Goal: Task Accomplishment & Management: Manage account settings

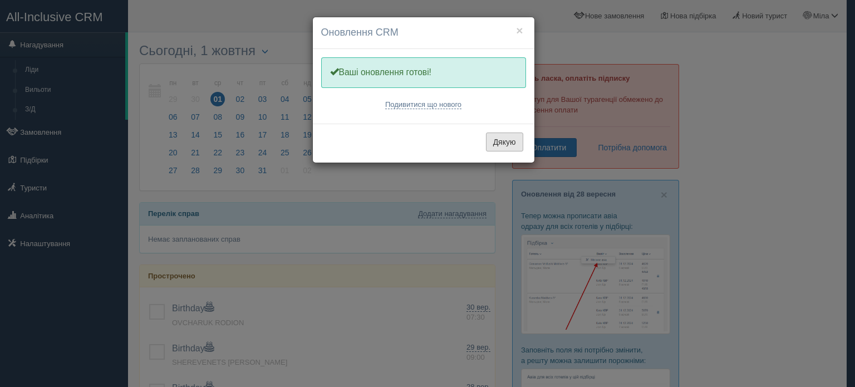
click at [499, 140] on button "Дякую" at bounding box center [504, 142] width 37 height 19
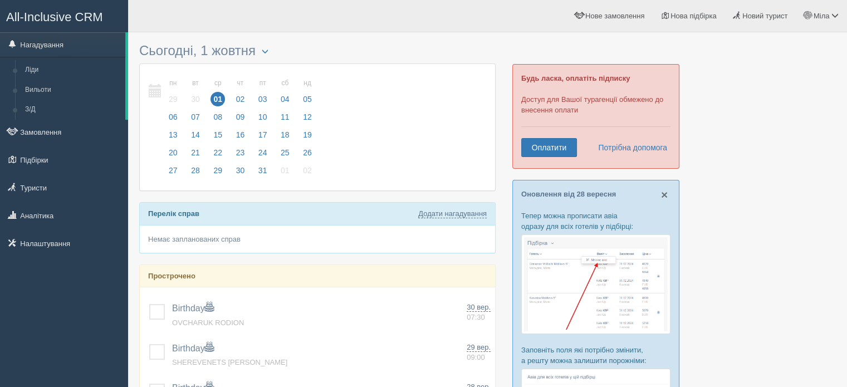
click at [667, 198] on span "×" at bounding box center [664, 194] width 7 height 13
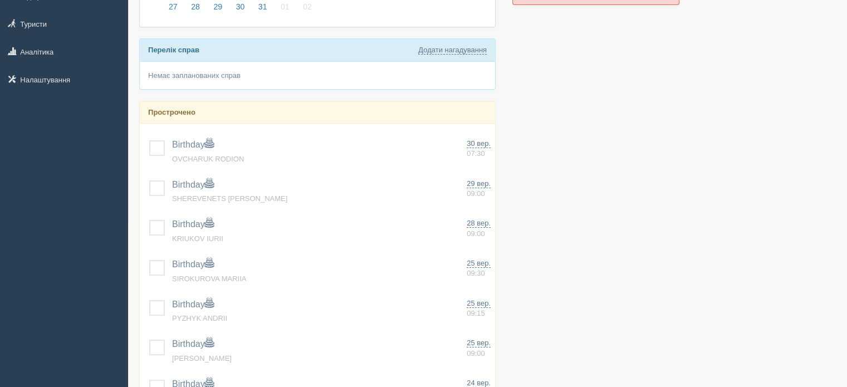
scroll to position [164, 0]
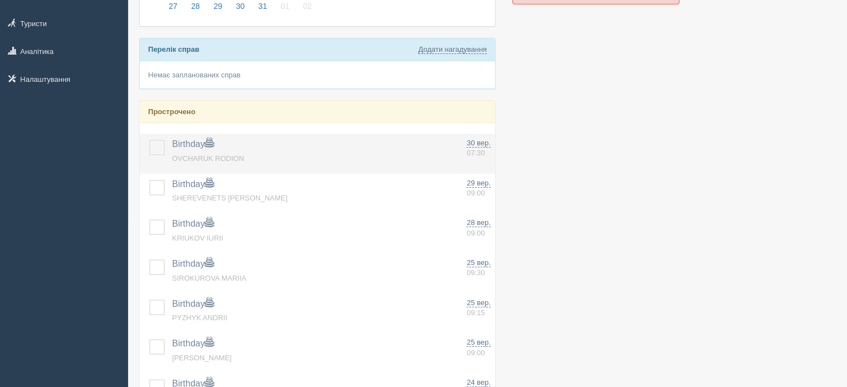
click at [149, 140] on label at bounding box center [149, 140] width 0 height 0
click at [0, 0] on input "checkbox" at bounding box center [0, 0] width 0 height 0
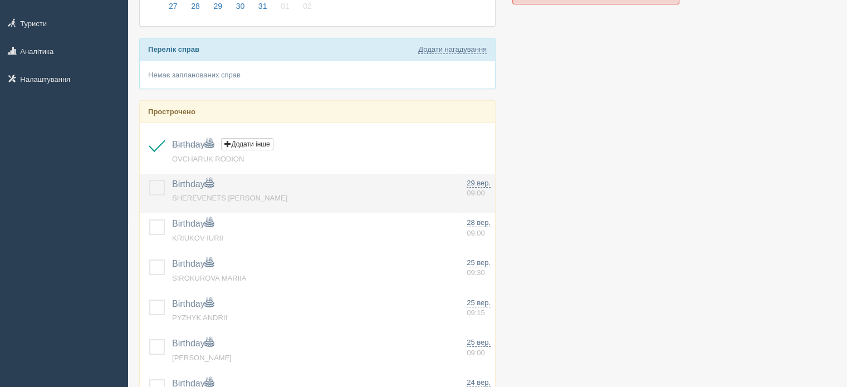
click at [149, 180] on label at bounding box center [149, 180] width 0 height 0
click at [0, 0] on input "checkbox" at bounding box center [0, 0] width 0 height 0
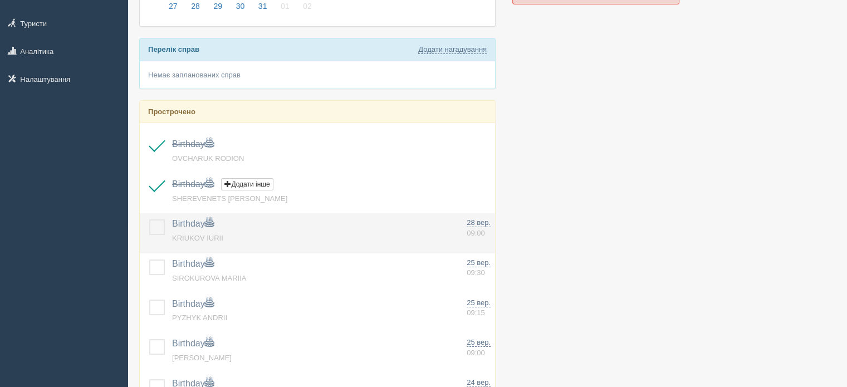
click at [149, 219] on label at bounding box center [149, 219] width 0 height 0
click at [0, 0] on input "checkbox" at bounding box center [0, 0] width 0 height 0
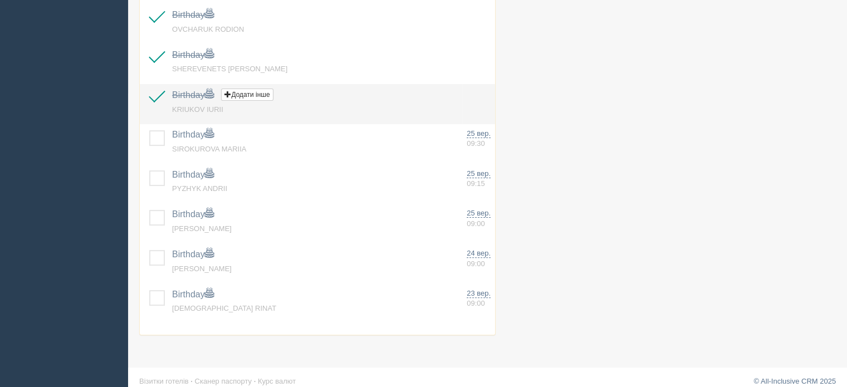
scroll to position [301, 0]
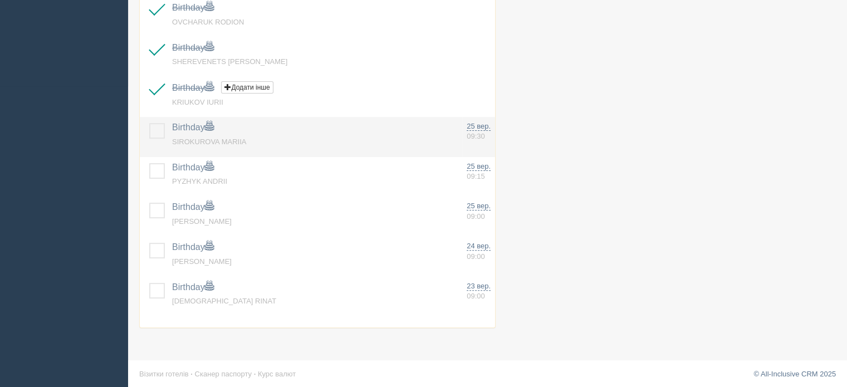
click at [149, 123] on label at bounding box center [149, 123] width 0 height 0
click at [0, 0] on input "checkbox" at bounding box center [0, 0] width 0 height 0
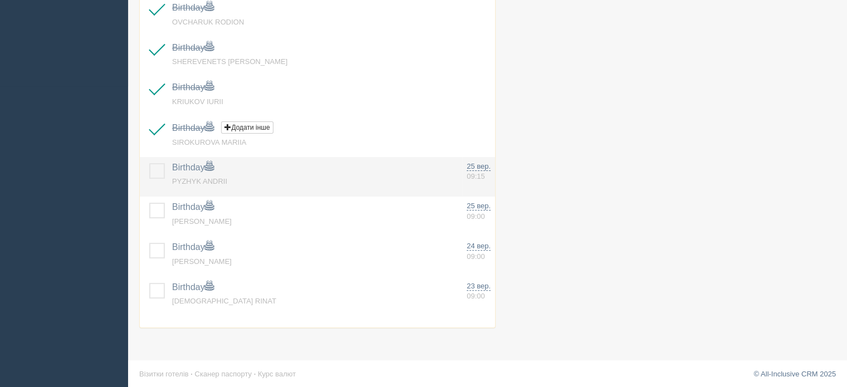
click at [149, 163] on label at bounding box center [149, 163] width 0 height 0
click at [0, 0] on input "checkbox" at bounding box center [0, 0] width 0 height 0
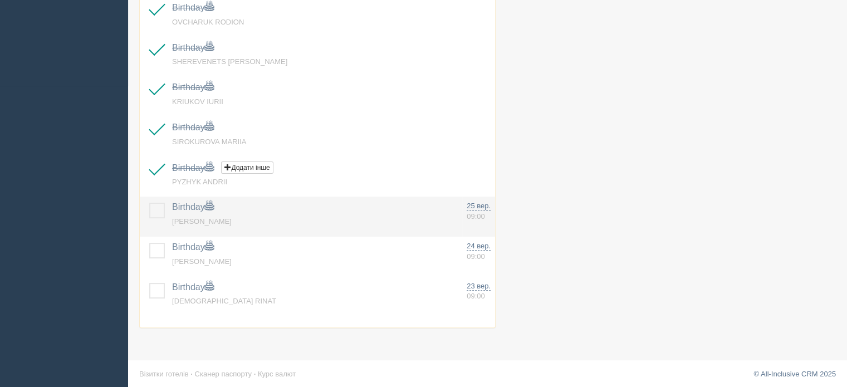
click at [149, 203] on label at bounding box center [149, 203] width 0 height 0
click at [0, 0] on input "checkbox" at bounding box center [0, 0] width 0 height 0
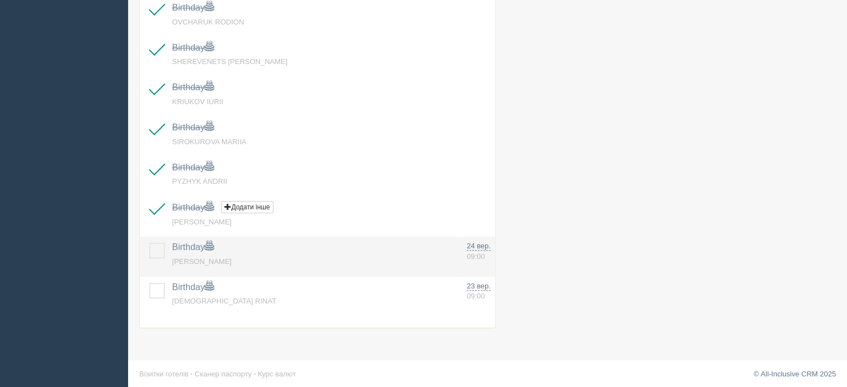
click at [149, 243] on label at bounding box center [149, 243] width 0 height 0
click at [0, 0] on input "checkbox" at bounding box center [0, 0] width 0 height 0
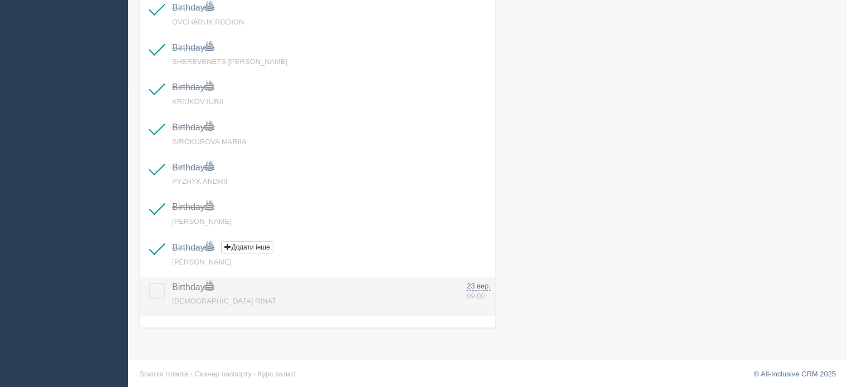
click at [149, 283] on label at bounding box center [149, 283] width 0 height 0
click at [0, 0] on input "checkbox" at bounding box center [0, 0] width 0 height 0
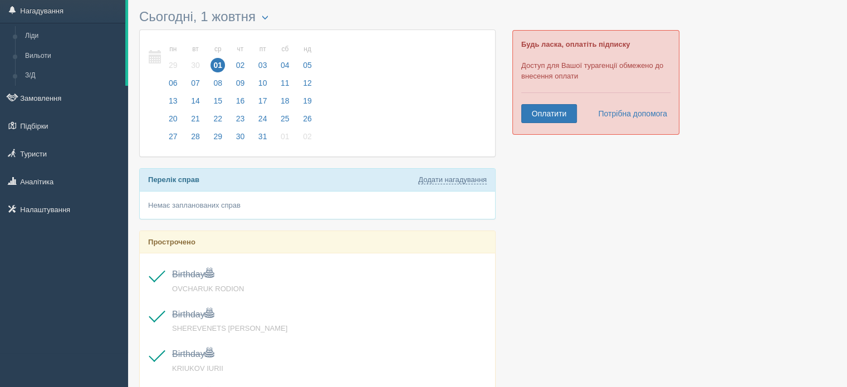
scroll to position [0, 0]
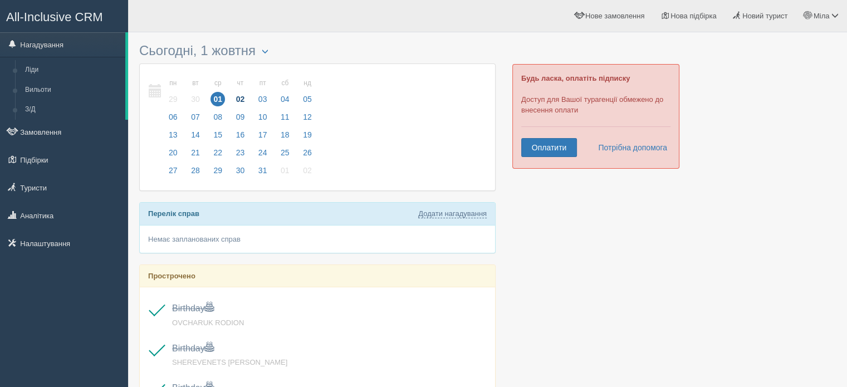
click at [239, 102] on span "02" at bounding box center [240, 99] width 14 height 14
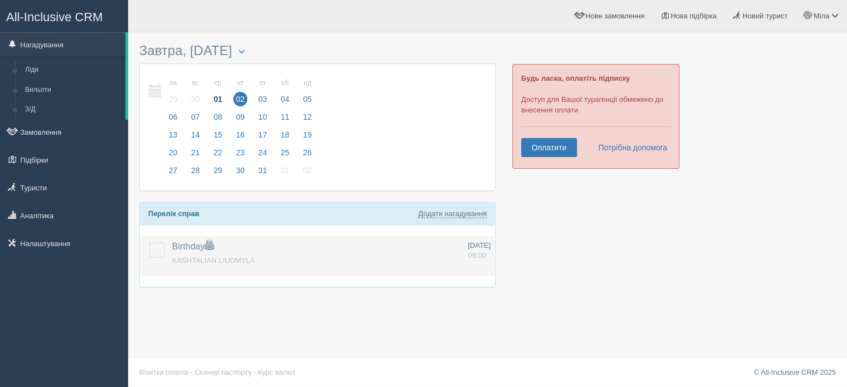
click at [149, 242] on label at bounding box center [149, 242] width 0 height 0
click at [0, 0] on input "checkbox" at bounding box center [0, 0] width 0 height 0
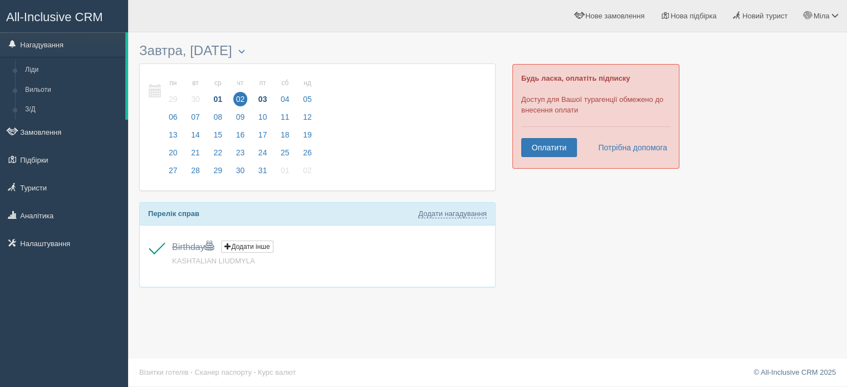
click at [258, 97] on span "03" at bounding box center [263, 99] width 14 height 14
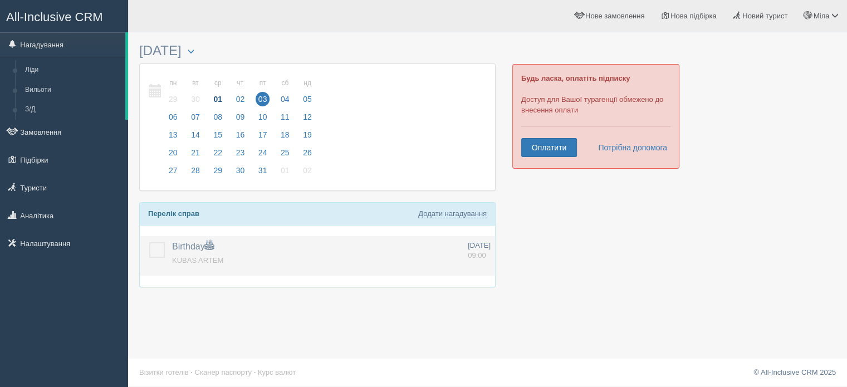
click at [149, 242] on label at bounding box center [149, 242] width 0 height 0
click at [0, 0] on input "checkbox" at bounding box center [0, 0] width 0 height 0
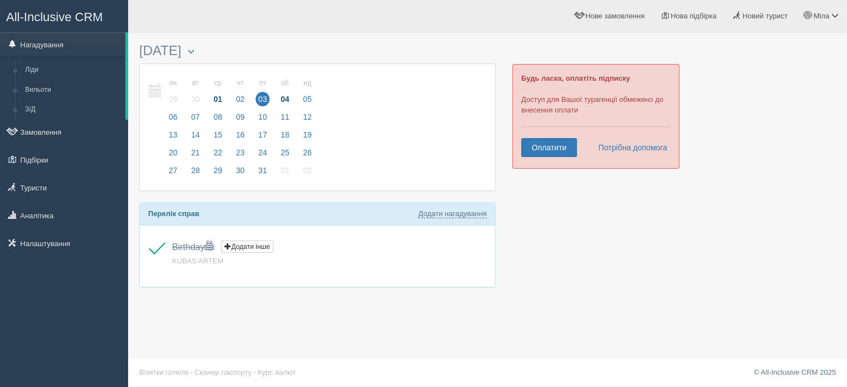
click at [287, 97] on span "04" at bounding box center [285, 99] width 14 height 14
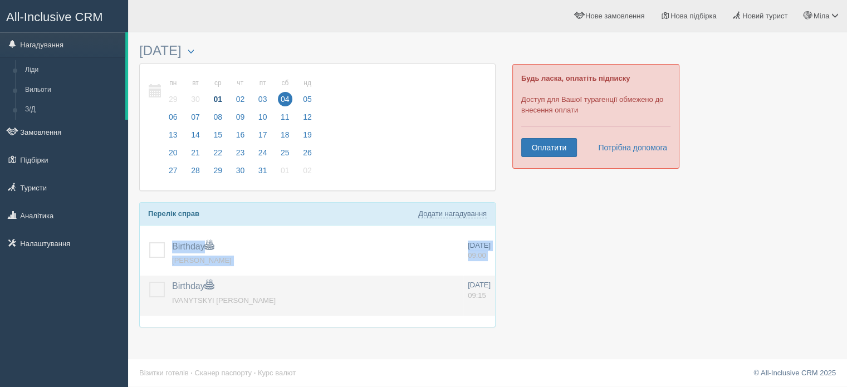
drag, startPoint x: 153, startPoint y: 248, endPoint x: 158, endPoint y: 288, distance: 40.4
click at [158, 288] on tbody "Birthday Додати інше Нагадування додано Нагадування оновлено BONDAR OKSANA 04 ж…" at bounding box center [317, 276] width 355 height 80
click at [149, 282] on label at bounding box center [149, 282] width 0 height 0
click at [0, 0] on input "checkbox" at bounding box center [0, 0] width 0 height 0
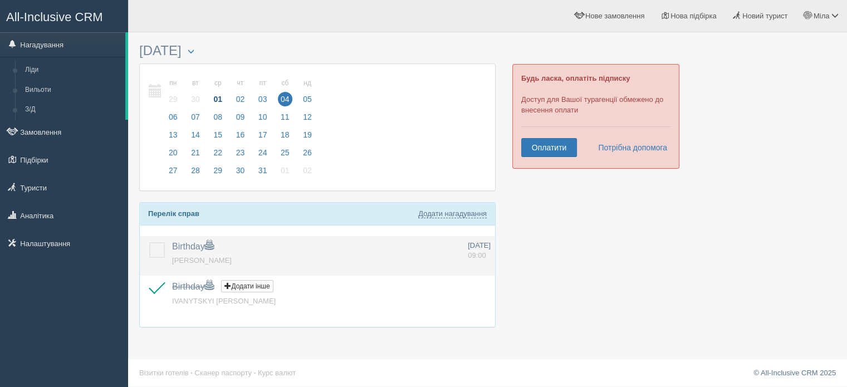
click at [149, 242] on label at bounding box center [149, 242] width 0 height 0
click at [0, 0] on input "checkbox" at bounding box center [0, 0] width 0 height 0
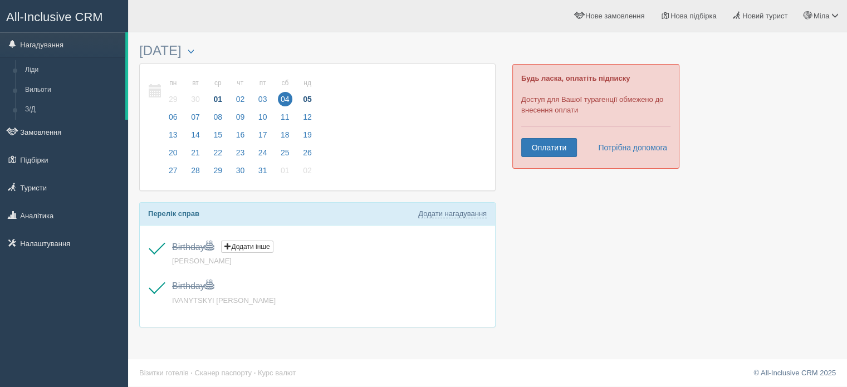
click at [308, 102] on span "05" at bounding box center [307, 99] width 14 height 14
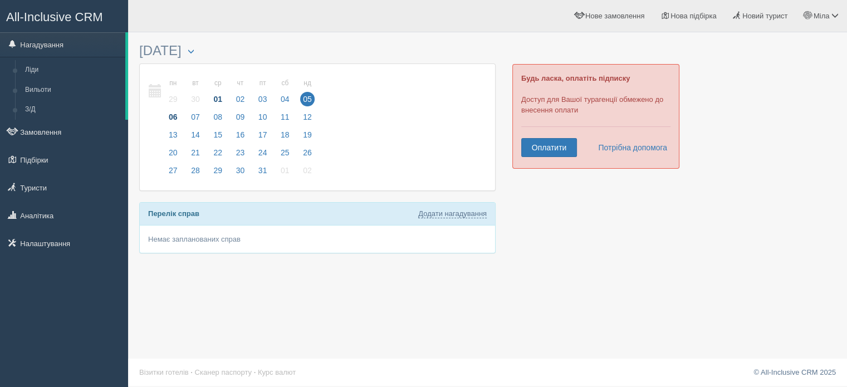
click at [173, 115] on span "06" at bounding box center [173, 117] width 14 height 14
click at [149, 242] on label at bounding box center [149, 242] width 0 height 0
click at [0, 0] on input "checkbox" at bounding box center [0, 0] width 0 height 0
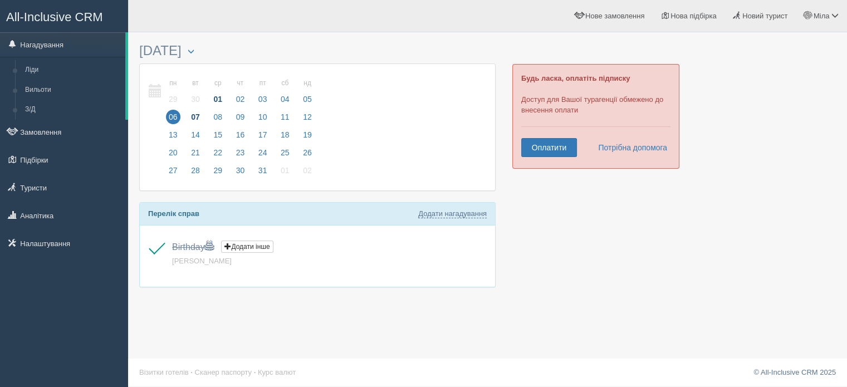
click at [192, 121] on span "07" at bounding box center [195, 117] width 14 height 14
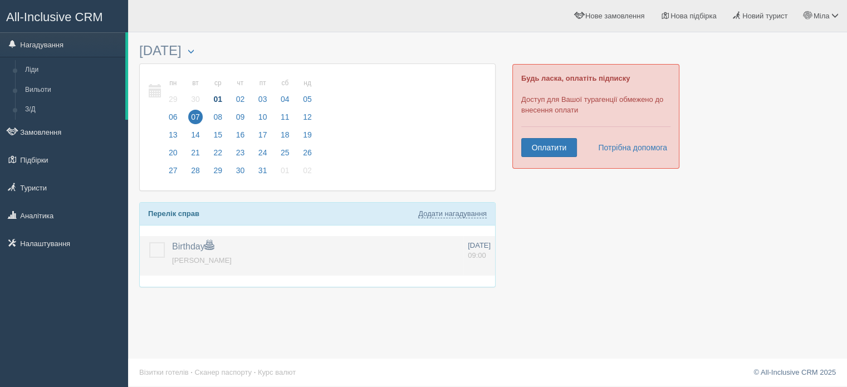
click at [149, 242] on label at bounding box center [149, 242] width 0 height 0
click at [0, 0] on input "checkbox" at bounding box center [0, 0] width 0 height 0
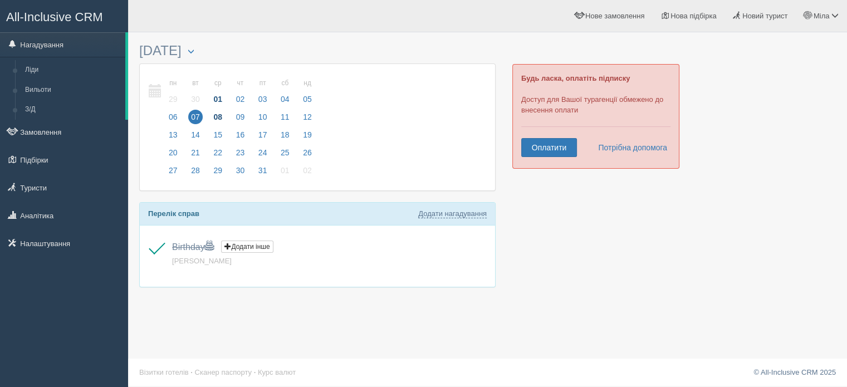
click at [217, 119] on span "08" at bounding box center [217, 117] width 14 height 14
click at [236, 120] on span "09" at bounding box center [240, 117] width 14 height 14
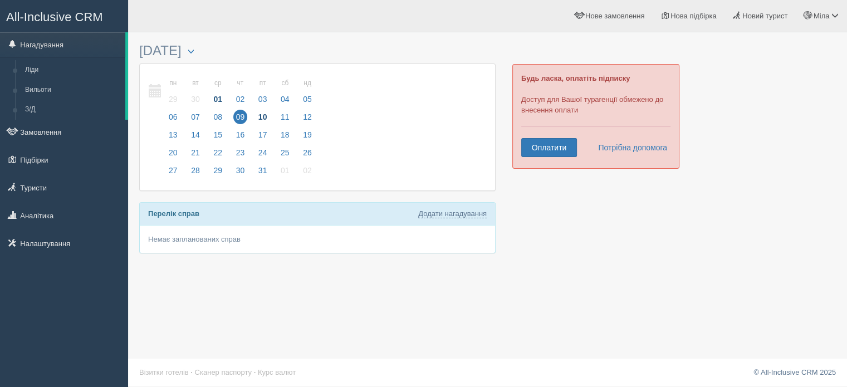
click at [265, 116] on span "10" at bounding box center [263, 117] width 14 height 14
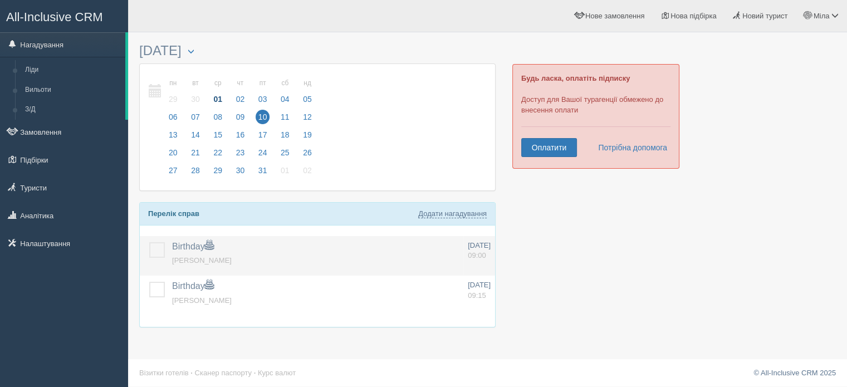
click at [149, 242] on label at bounding box center [149, 242] width 0 height 0
click at [0, 0] on input "checkbox" at bounding box center [0, 0] width 0 height 0
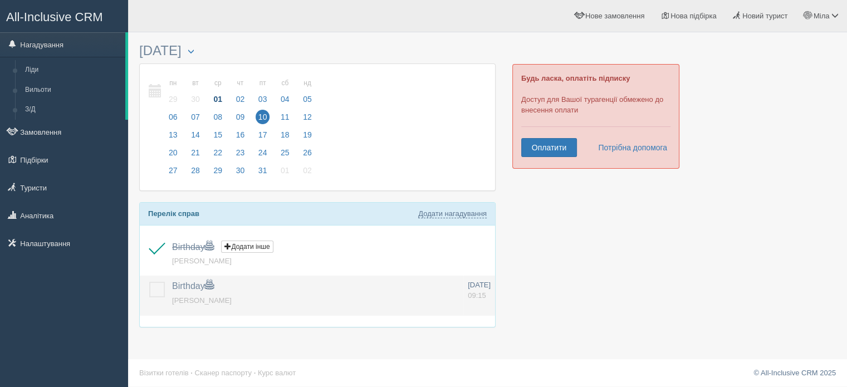
click at [149, 282] on label at bounding box center [149, 282] width 0 height 0
click at [0, 0] on input "checkbox" at bounding box center [0, 0] width 0 height 0
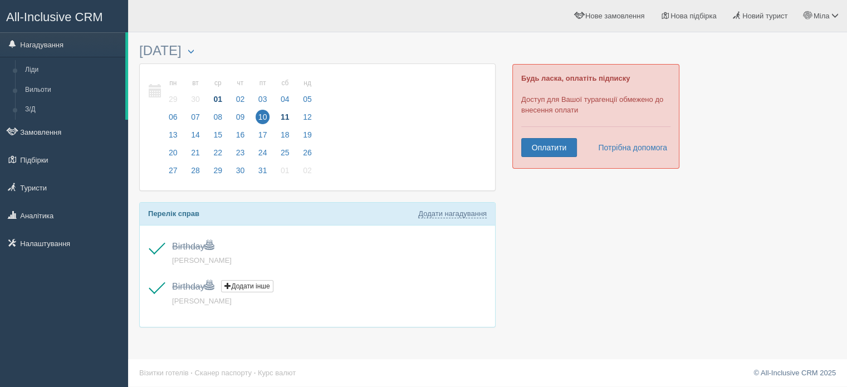
click at [287, 119] on span "11" at bounding box center [285, 117] width 14 height 14
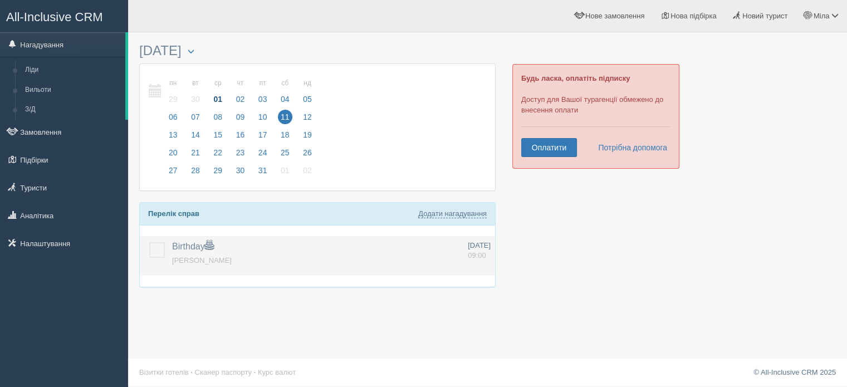
click at [149, 242] on label at bounding box center [149, 242] width 0 height 0
click at [0, 0] on input "checkbox" at bounding box center [0, 0] width 0 height 0
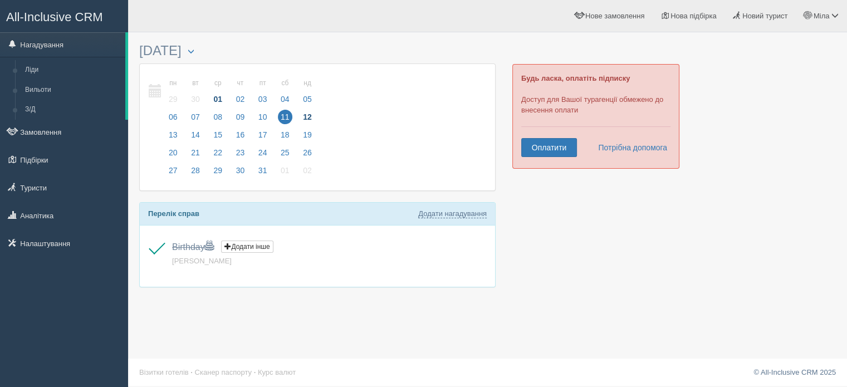
click at [305, 118] on span "12" at bounding box center [307, 117] width 14 height 14
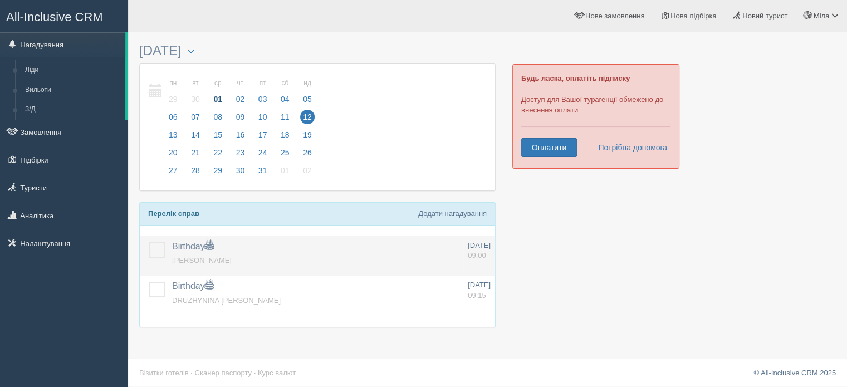
click at [149, 242] on label at bounding box center [149, 242] width 0 height 0
click at [0, 0] on input "checkbox" at bounding box center [0, 0] width 0 height 0
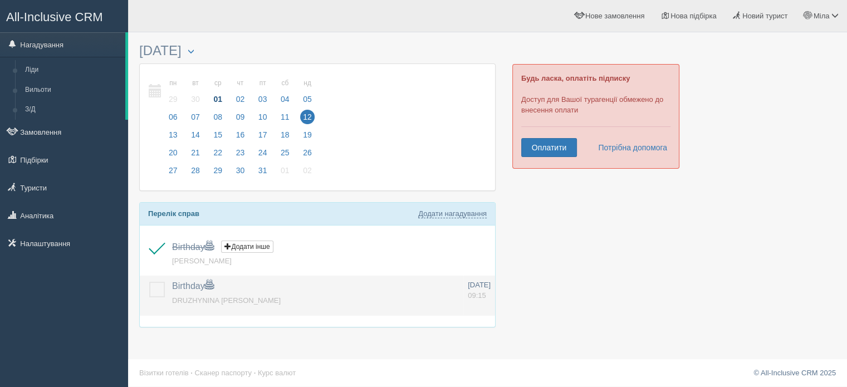
click at [149, 282] on label at bounding box center [149, 282] width 0 height 0
click at [0, 0] on input "checkbox" at bounding box center [0, 0] width 0 height 0
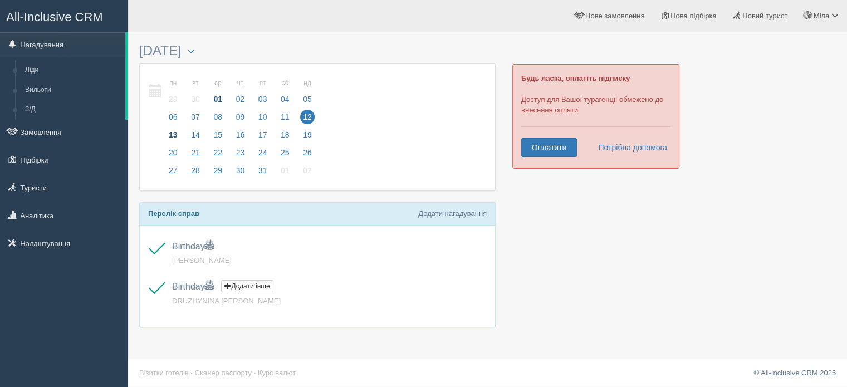
click at [173, 140] on span "13" at bounding box center [173, 135] width 14 height 14
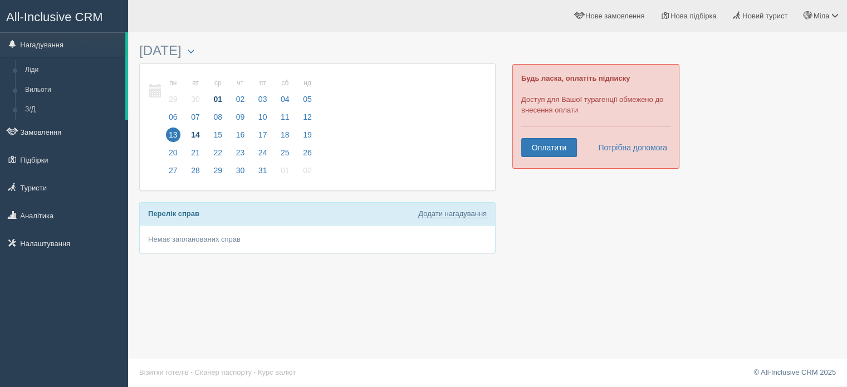
click at [200, 138] on span "14" at bounding box center [195, 135] width 14 height 14
click at [149, 242] on label at bounding box center [149, 242] width 0 height 0
click at [0, 0] on input "checkbox" at bounding box center [0, 0] width 0 height 0
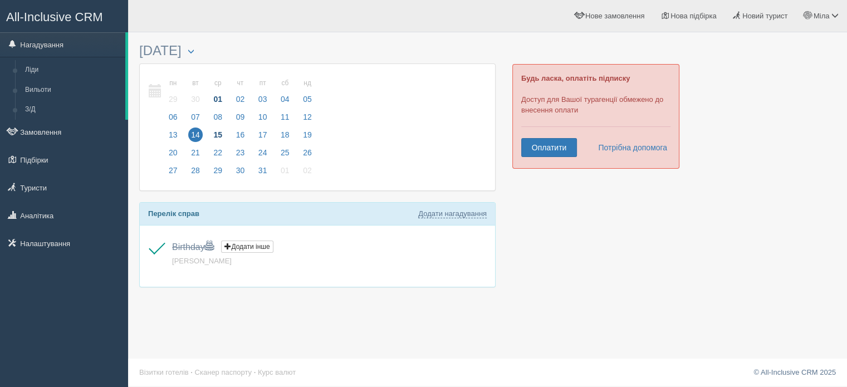
click at [217, 135] on span "15" at bounding box center [217, 135] width 14 height 14
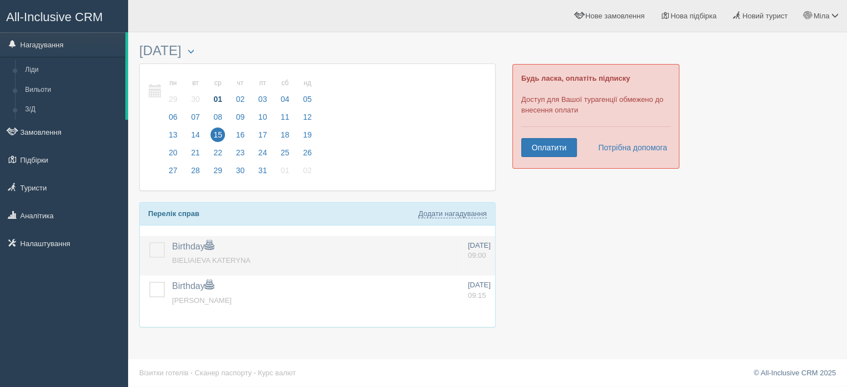
click at [149, 242] on label at bounding box center [149, 242] width 0 height 0
click at [0, 0] on input "checkbox" at bounding box center [0, 0] width 0 height 0
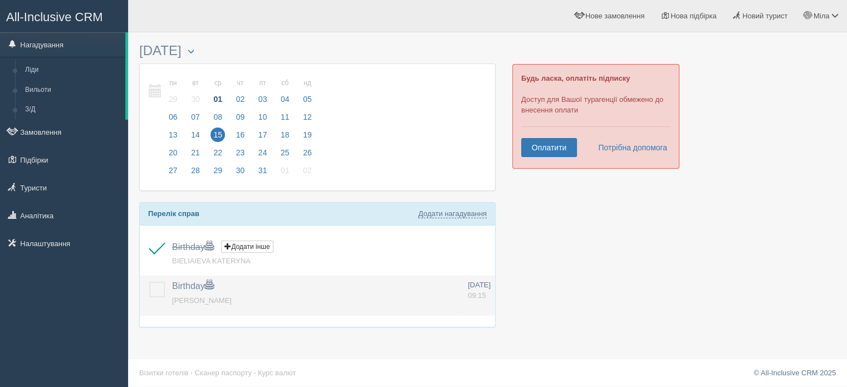
click at [149, 282] on label at bounding box center [149, 282] width 0 height 0
click at [0, 0] on input "checkbox" at bounding box center [0, 0] width 0 height 0
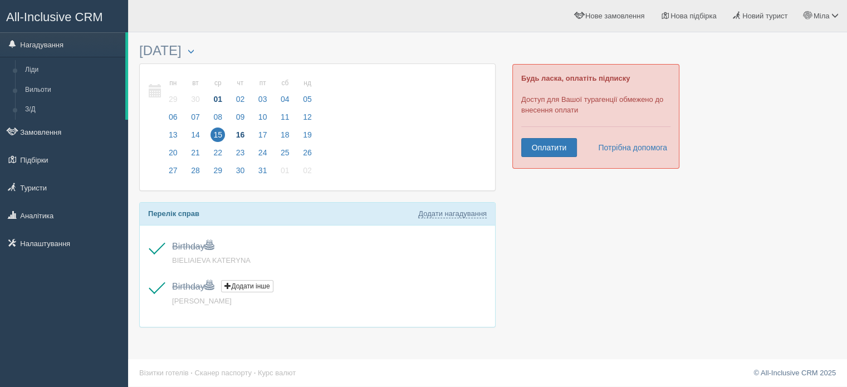
click at [239, 132] on span "16" at bounding box center [240, 135] width 14 height 14
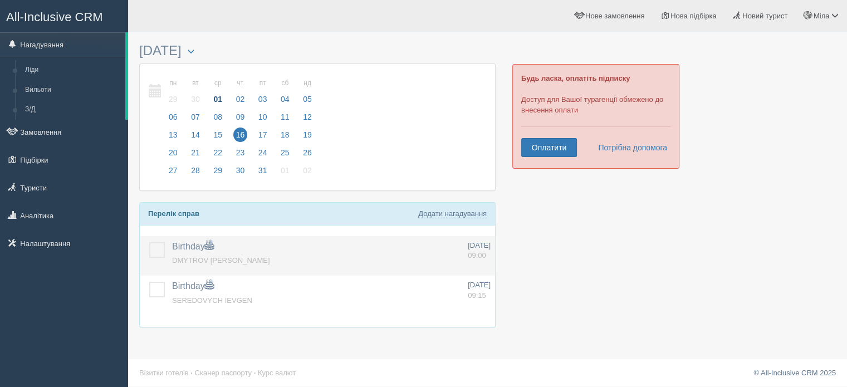
click at [149, 242] on label at bounding box center [149, 242] width 0 height 0
click at [0, 0] on input "checkbox" at bounding box center [0, 0] width 0 height 0
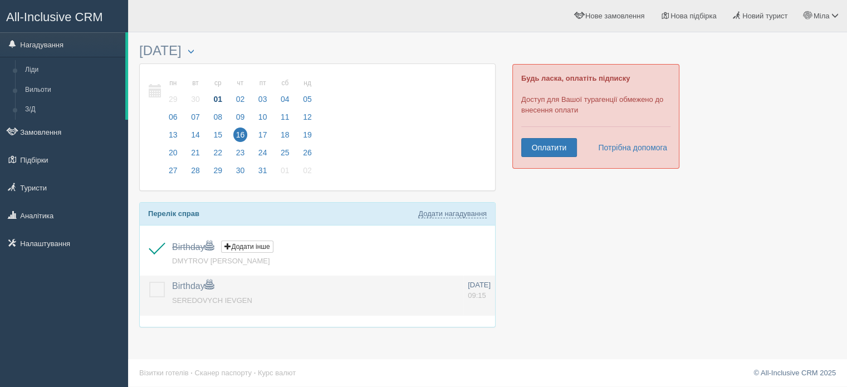
click at [149, 282] on label at bounding box center [149, 282] width 0 height 0
click at [0, 0] on input "checkbox" at bounding box center [0, 0] width 0 height 0
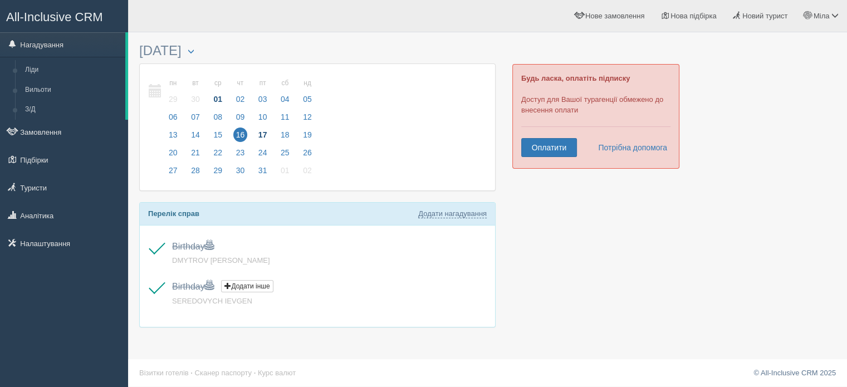
click at [263, 131] on span "17" at bounding box center [263, 135] width 14 height 14
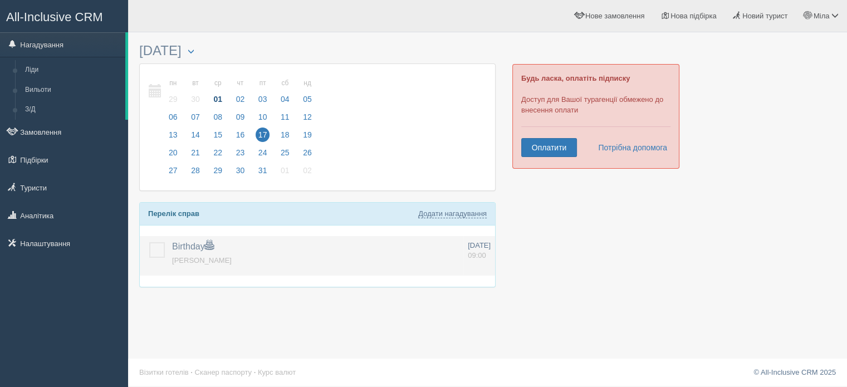
click at [149, 242] on label at bounding box center [149, 242] width 0 height 0
click at [0, 0] on input "checkbox" at bounding box center [0, 0] width 0 height 0
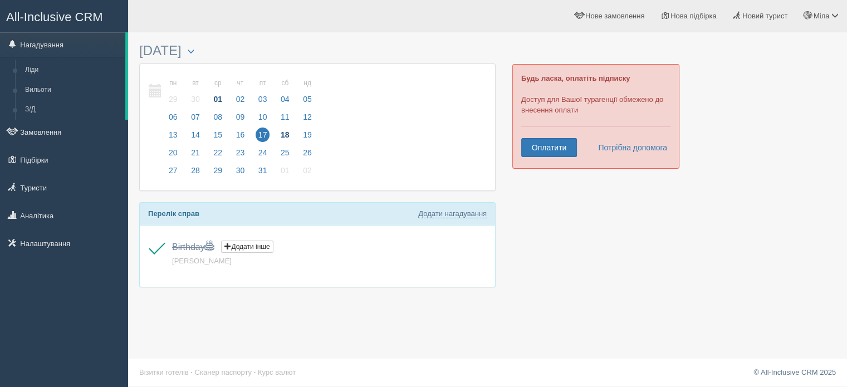
click at [287, 135] on span "18" at bounding box center [285, 135] width 14 height 14
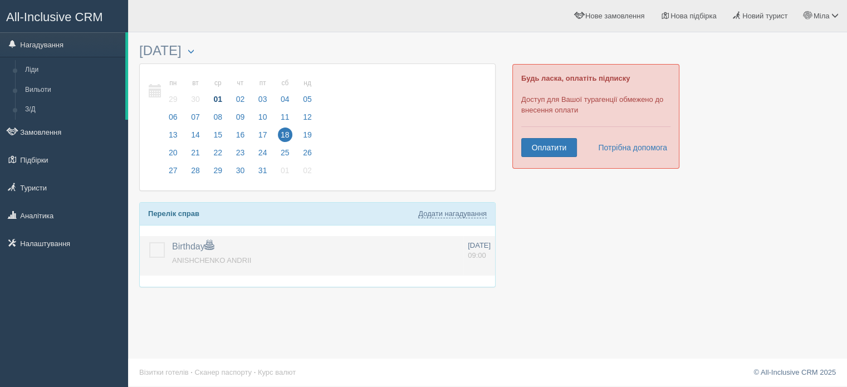
click at [149, 242] on label at bounding box center [149, 242] width 0 height 0
click at [0, 0] on input "checkbox" at bounding box center [0, 0] width 0 height 0
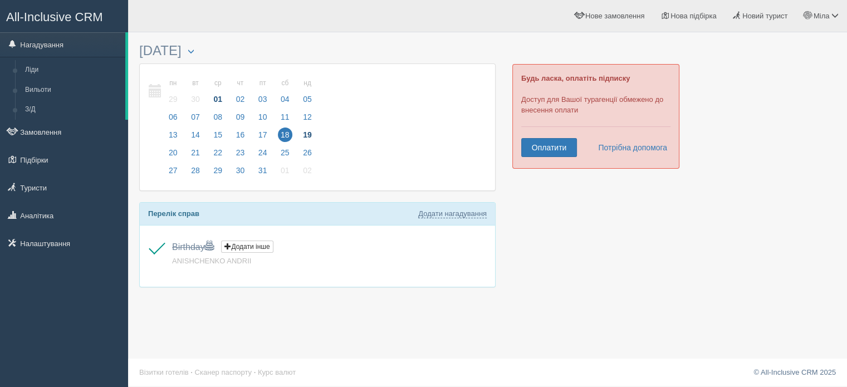
click at [306, 138] on span "19" at bounding box center [307, 135] width 14 height 14
click at [177, 154] on span "20" at bounding box center [173, 152] width 14 height 14
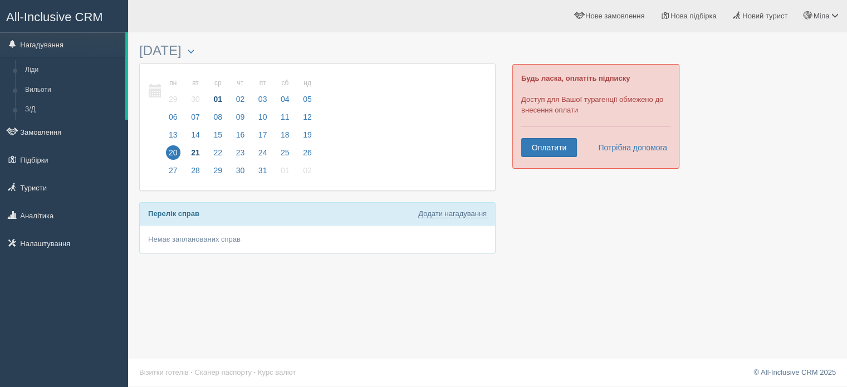
click at [194, 153] on span "21" at bounding box center [195, 152] width 14 height 14
click at [219, 153] on span "22" at bounding box center [217, 152] width 14 height 14
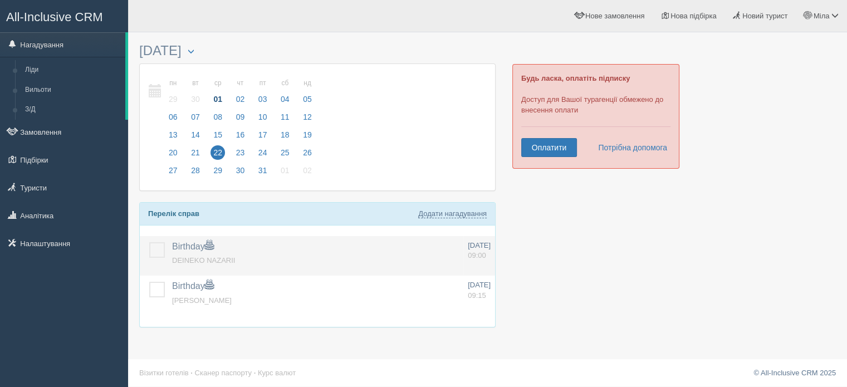
click at [149, 242] on label at bounding box center [149, 242] width 0 height 0
click at [0, 0] on input "checkbox" at bounding box center [0, 0] width 0 height 0
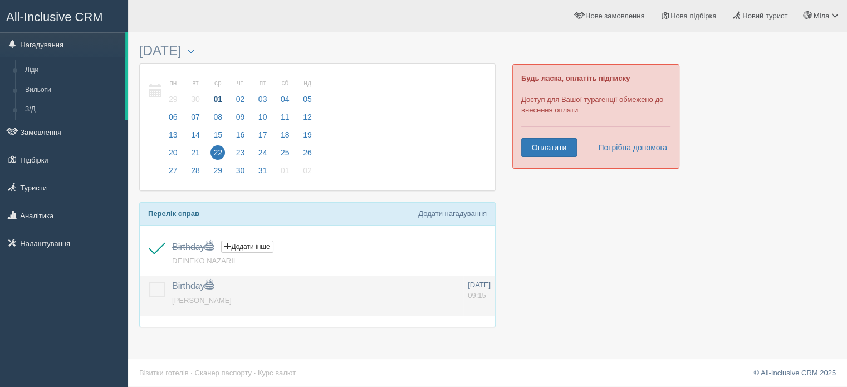
click at [149, 282] on label at bounding box center [149, 282] width 0 height 0
click at [0, 0] on input "checkbox" at bounding box center [0, 0] width 0 height 0
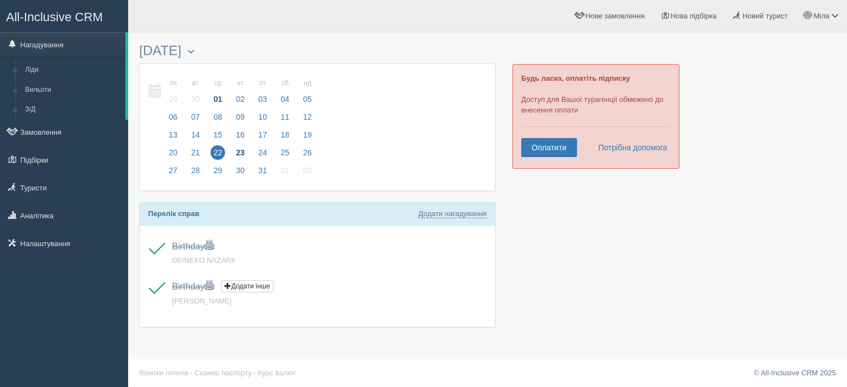
click at [241, 148] on span "23" at bounding box center [240, 152] width 14 height 14
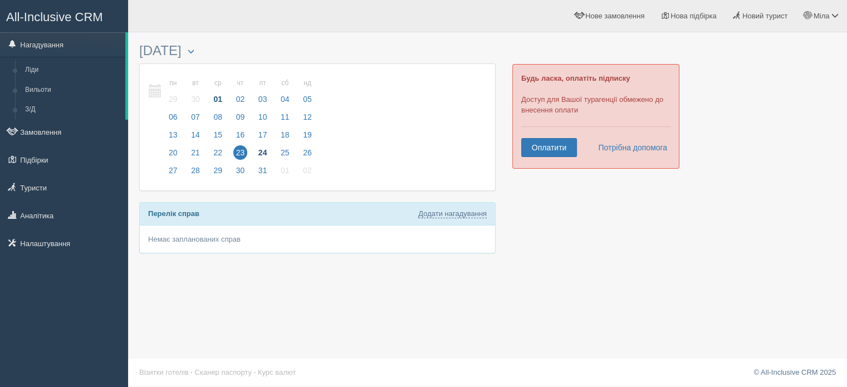
click at [260, 151] on span "24" at bounding box center [263, 152] width 14 height 14
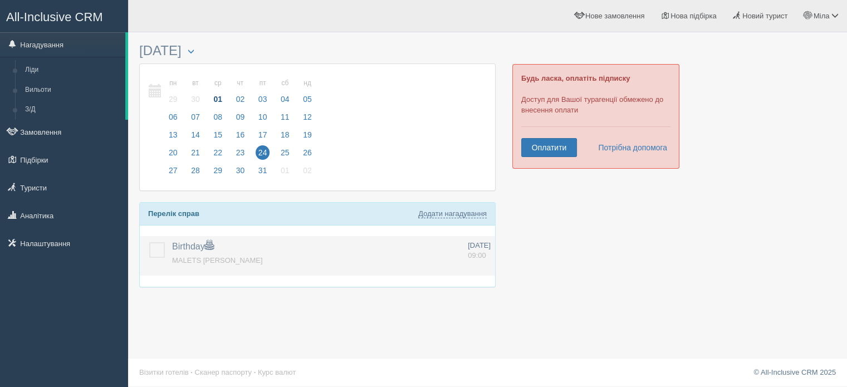
click at [149, 242] on label at bounding box center [149, 242] width 0 height 0
click at [0, 0] on input "checkbox" at bounding box center [0, 0] width 0 height 0
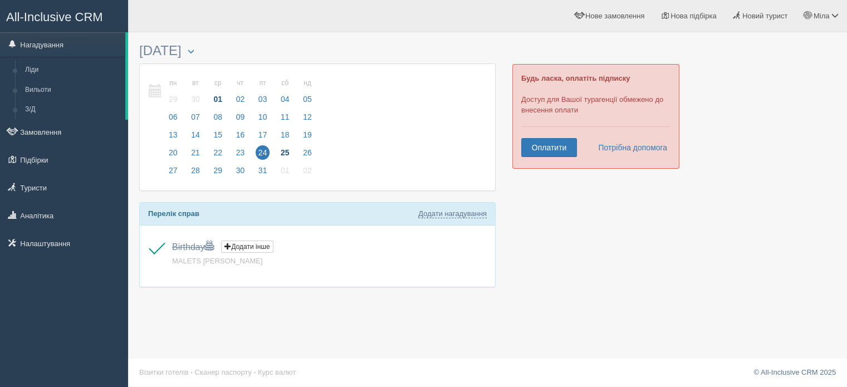
click at [281, 153] on span "25" at bounding box center [285, 152] width 14 height 14
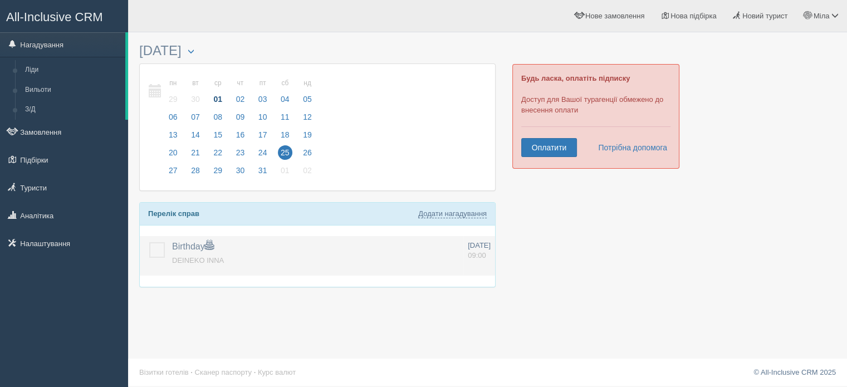
click at [149, 242] on label at bounding box center [149, 242] width 0 height 0
click at [0, 0] on input "checkbox" at bounding box center [0, 0] width 0 height 0
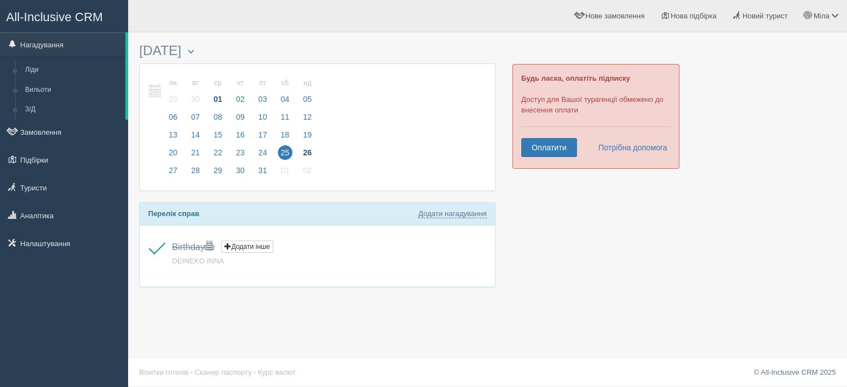
click at [307, 151] on span "26" at bounding box center [307, 152] width 14 height 14
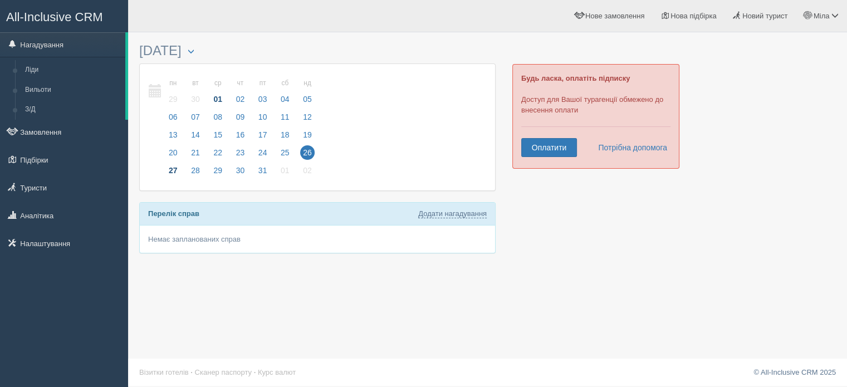
click at [166, 166] on span "27" at bounding box center [173, 170] width 14 height 14
click at [192, 169] on span "28" at bounding box center [195, 170] width 14 height 14
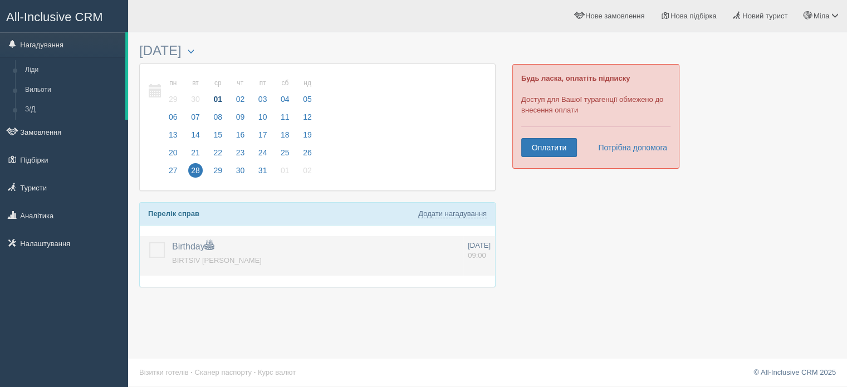
click at [149, 242] on label at bounding box center [149, 242] width 0 height 0
click at [0, 0] on input "checkbox" at bounding box center [0, 0] width 0 height 0
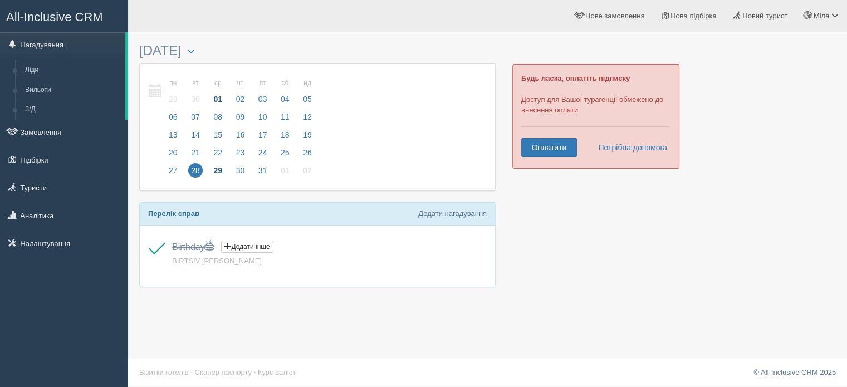
click at [218, 171] on span "29" at bounding box center [217, 170] width 14 height 14
click at [241, 171] on span "30" at bounding box center [240, 170] width 14 height 14
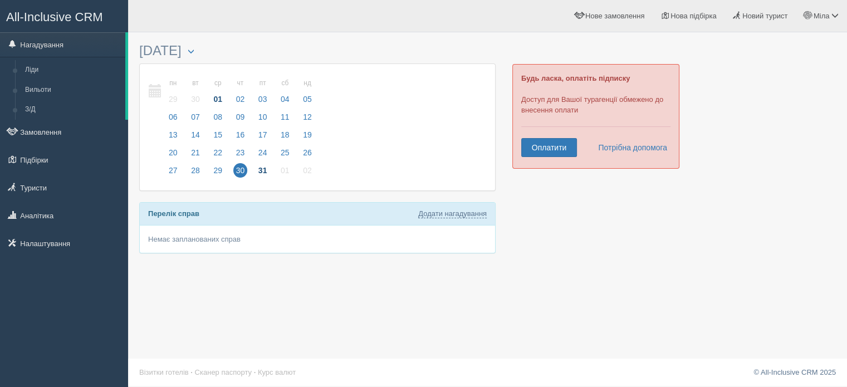
click at [266, 166] on span "31" at bounding box center [263, 170] width 14 height 14
click at [149, 242] on label at bounding box center [149, 242] width 0 height 0
click at [0, 0] on input "checkbox" at bounding box center [0, 0] width 0 height 0
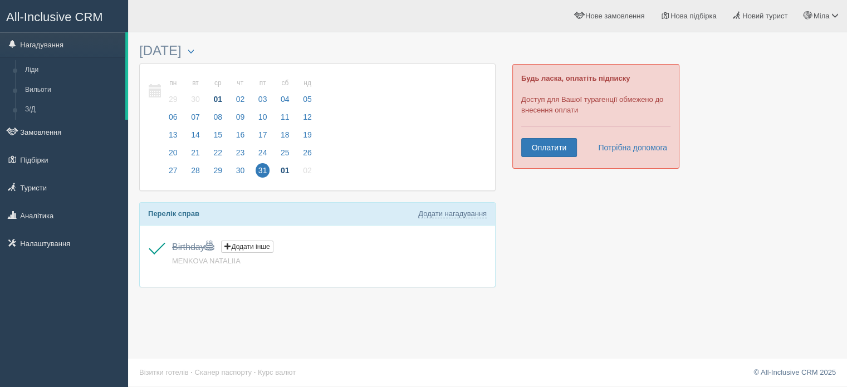
click at [285, 173] on span "01" at bounding box center [285, 170] width 14 height 14
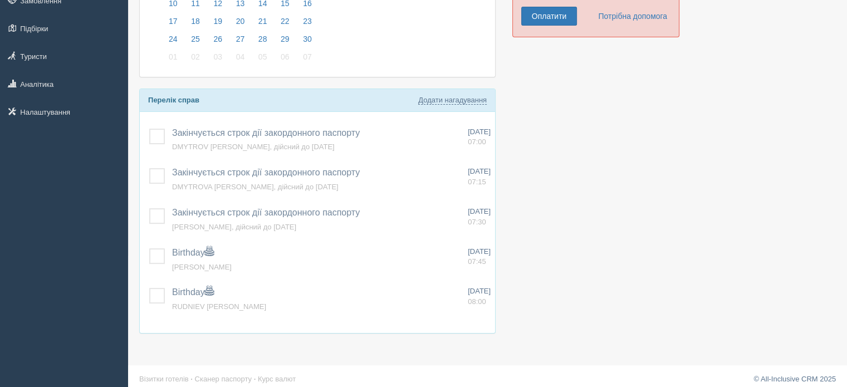
scroll to position [137, 0]
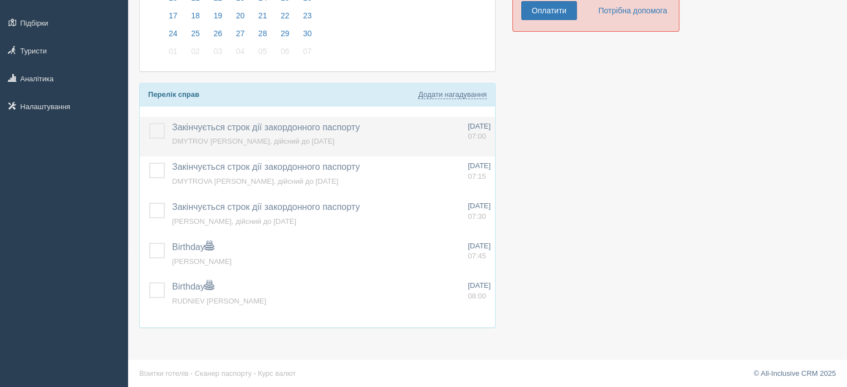
click at [149, 123] on label at bounding box center [149, 123] width 0 height 0
click at [0, 0] on input "checkbox" at bounding box center [0, 0] width 0 height 0
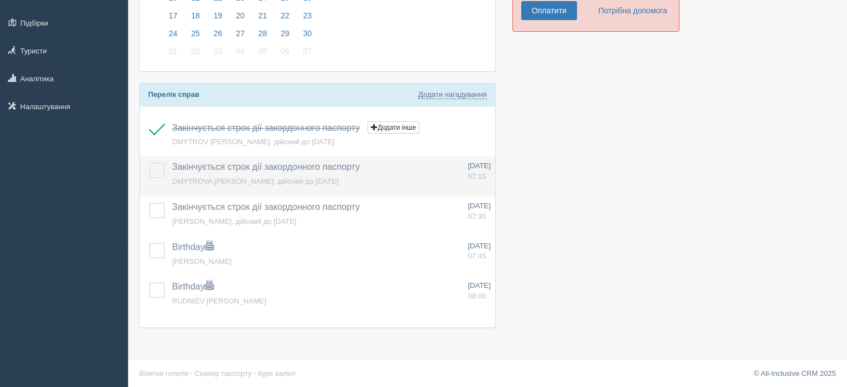
click at [149, 163] on label at bounding box center [149, 163] width 0 height 0
click at [0, 0] on input "checkbox" at bounding box center [0, 0] width 0 height 0
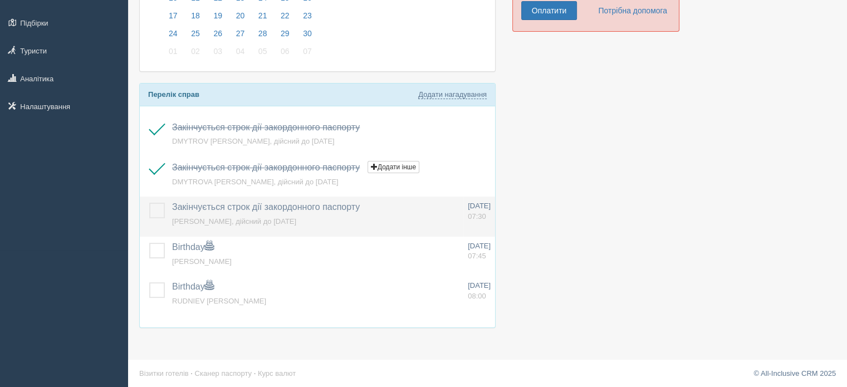
click at [149, 203] on label at bounding box center [149, 203] width 0 height 0
click at [0, 0] on input "checkbox" at bounding box center [0, 0] width 0 height 0
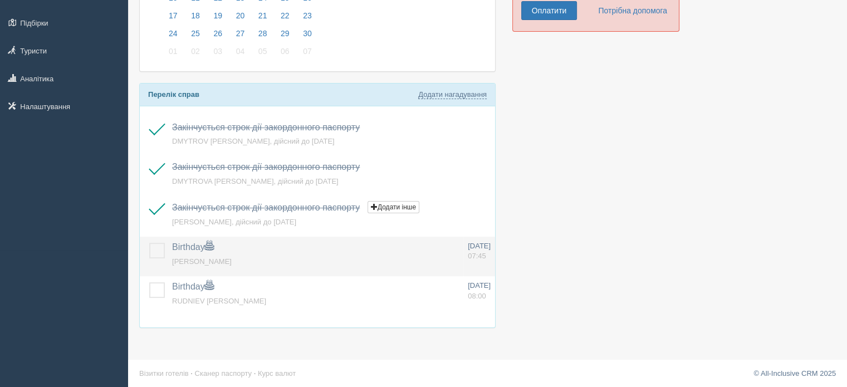
click at [149, 243] on label at bounding box center [149, 243] width 0 height 0
click at [0, 0] on input "checkbox" at bounding box center [0, 0] width 0 height 0
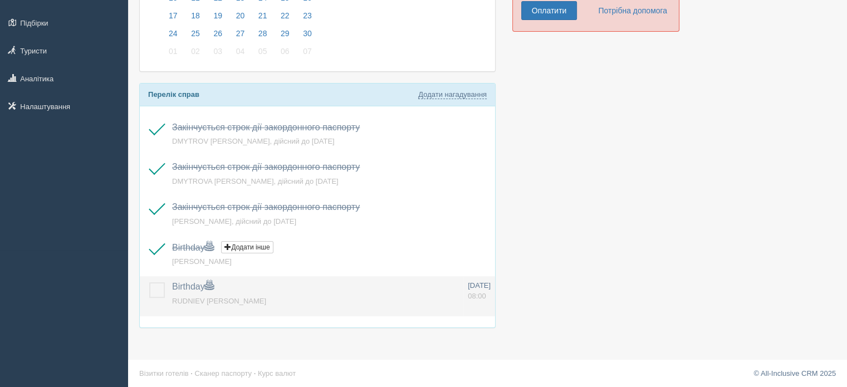
click at [149, 282] on label at bounding box center [149, 282] width 0 height 0
click at [0, 0] on input "checkbox" at bounding box center [0, 0] width 0 height 0
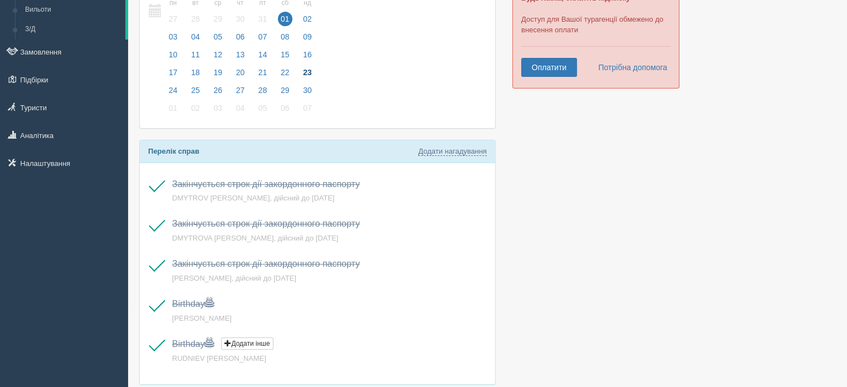
scroll to position [78, 0]
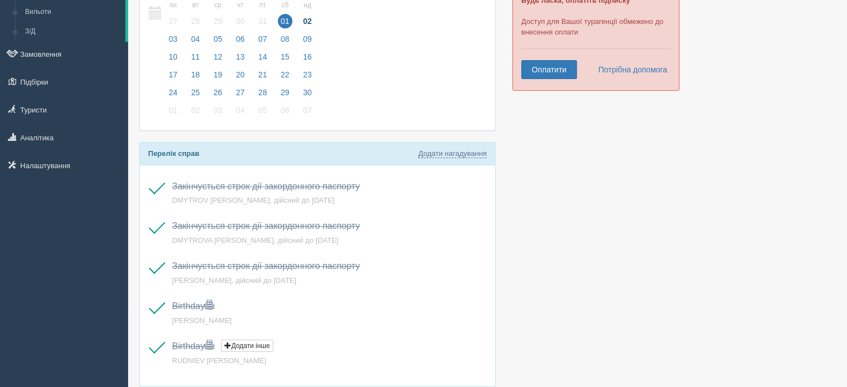
click at [308, 20] on span "02" at bounding box center [307, 21] width 14 height 14
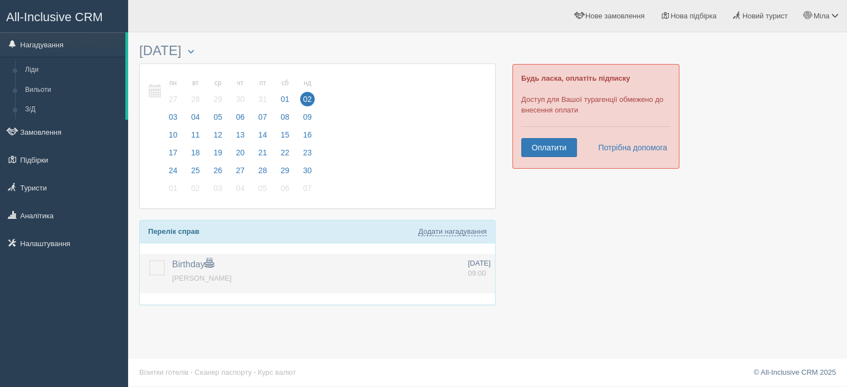
click at [149, 260] on label at bounding box center [149, 260] width 0 height 0
click at [0, 0] on input "checkbox" at bounding box center [0, 0] width 0 height 0
